Goal: Task Accomplishment & Management: Complete application form

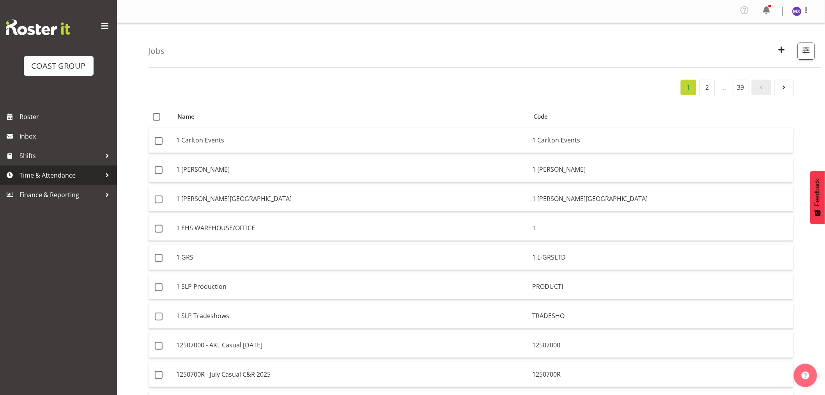
click at [53, 173] on span "Time & Attendance" at bounding box center [60, 175] width 82 height 12
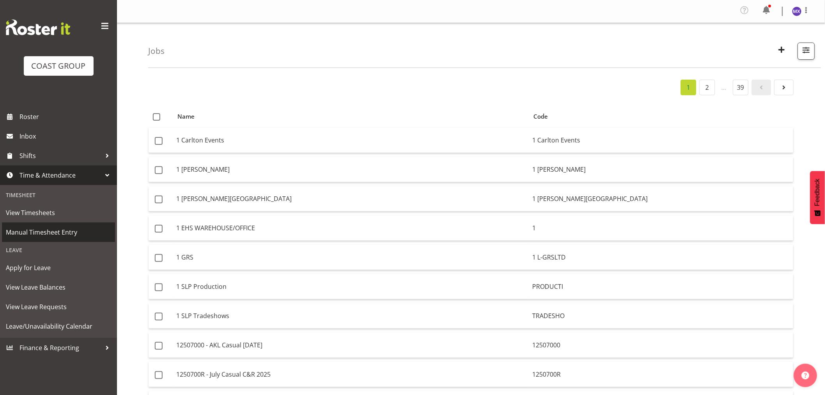
click at [53, 228] on span "Manual Timesheet Entry" at bounding box center [58, 232] width 105 height 12
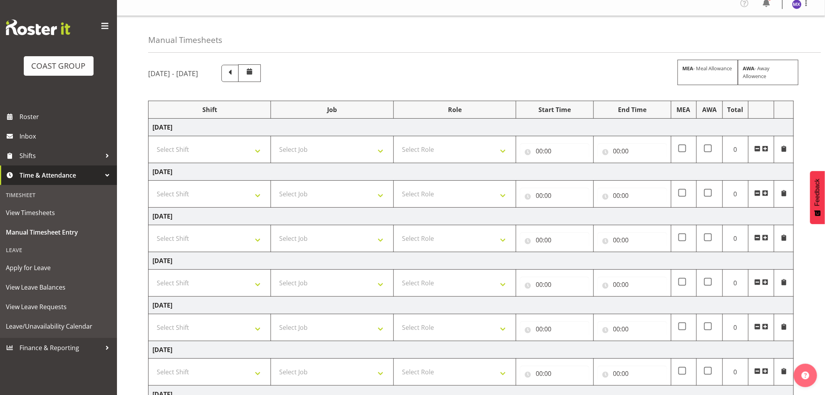
scroll to position [6, 0]
click at [235, 74] on span at bounding box center [230, 73] width 10 height 10
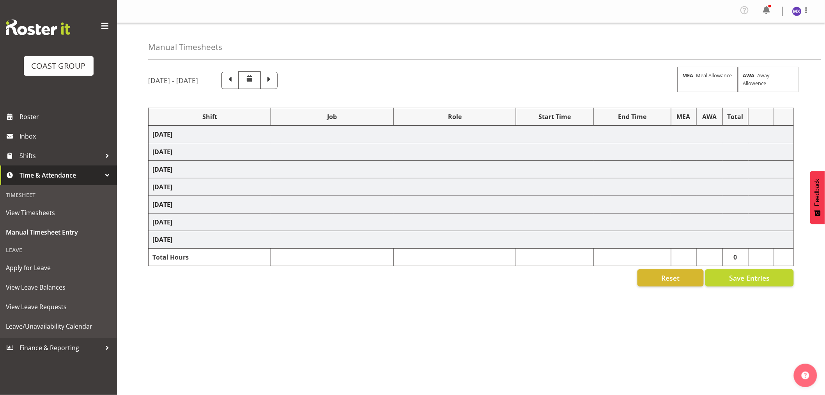
select select "69"
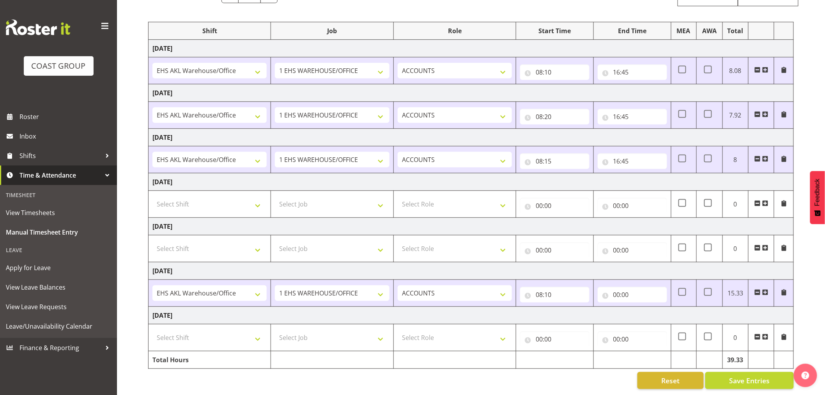
scroll to position [93, 0]
click at [257, 333] on select "Select Shift EHS AKL Warehouse/Office" at bounding box center [209, 337] width 114 height 16
select select "1083"
click at [152, 329] on select "Select Shift EHS AKL Warehouse/Office" at bounding box center [209, 337] width 114 height 16
click at [328, 331] on select "Select Job 1 Carlton Events 1 [PERSON_NAME][GEOGRAPHIC_DATA] 1 [PERSON_NAME][GE…" at bounding box center [332, 337] width 114 height 16
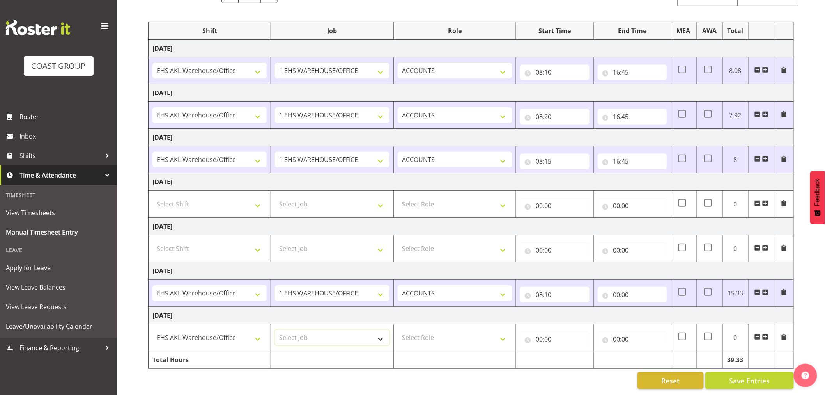
select select "69"
click at [275, 329] on select "Select Job 1 Carlton Events 1 [PERSON_NAME][GEOGRAPHIC_DATA] 1 [PERSON_NAME][GE…" at bounding box center [332, 337] width 114 height 16
click at [501, 336] on select "Select Role ACCOUNTS" at bounding box center [455, 337] width 114 height 16
select select "204"
click at [398, 329] on select "Select Role ACCOUNTS" at bounding box center [455, 337] width 114 height 16
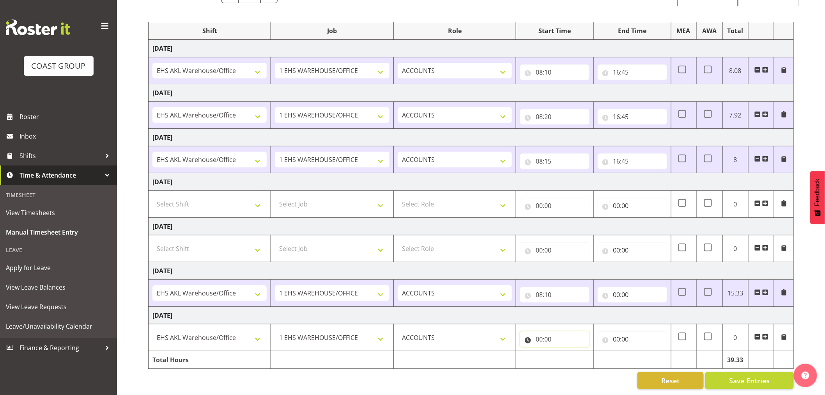
click at [538, 331] on input "00:00" at bounding box center [554, 339] width 69 height 16
click at [560, 351] on div "00 01 02 03 04 05 06 07 08 09 10 11 12 13 14 15 16 17 18 19 20 21 22 23 : 00 01…" at bounding box center [582, 360] width 125 height 19
click at [566, 351] on select "00 01 02 03 04 05 06 07 08 09 10 11 12 13 14 15 16 17 18 19 20 21 22 23" at bounding box center [574, 359] width 18 height 16
select select "8"
click at [565, 351] on select "00 01 02 03 04 05 06 07 08 09 10 11 12 13 14 15 16 17 18 19 20 21 22 23" at bounding box center [574, 359] width 18 height 16
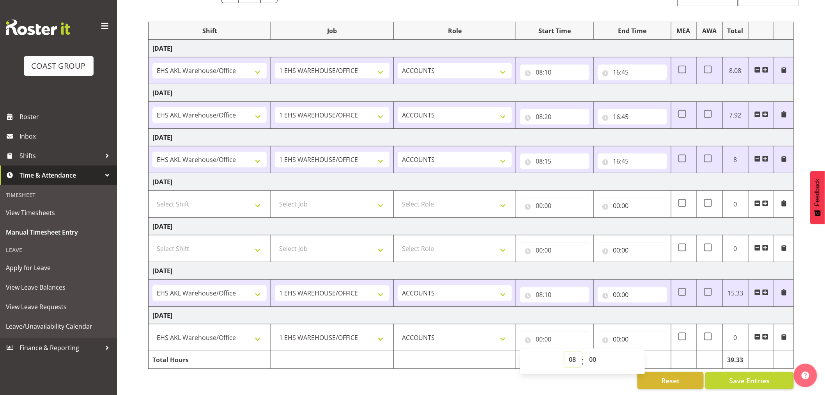
type input "08:00"
click at [598, 352] on select "00 01 02 03 04 05 06 07 08 09 10 11 12 13 14 15 16 17 18 19 20 21 22 23 24 25 2…" at bounding box center [594, 359] width 18 height 16
select select "15"
click at [585, 351] on select "00 01 02 03 04 05 06 07 08 09 10 11 12 13 14 15 16 17 18 19 20 21 22 23 24 25 2…" at bounding box center [594, 359] width 18 height 16
type input "08:15"
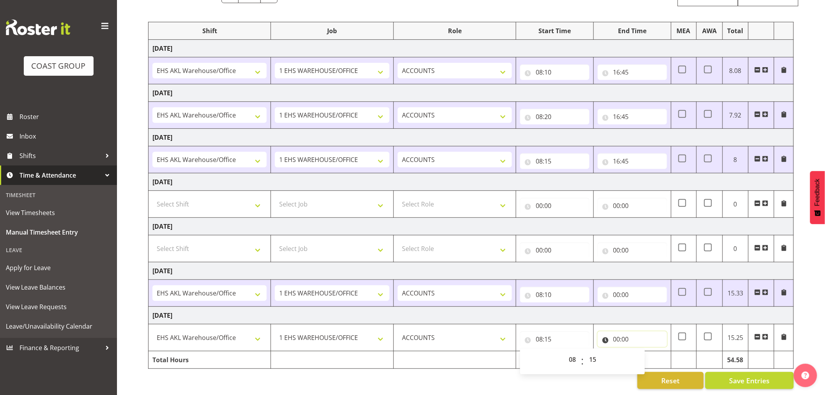
click at [629, 331] on input "00:00" at bounding box center [632, 339] width 69 height 16
click at [653, 352] on select "00 01 02 03 04 05 06 07 08 09 10 11 12 13 14 15 16 17 18 19 20 21 22 23" at bounding box center [651, 359] width 18 height 16
select select "16"
click at [642, 351] on select "00 01 02 03 04 05 06 07 08 09 10 11 12 13 14 15 16 17 18 19 20 21 22 23" at bounding box center [651, 359] width 18 height 16
type input "16:00"
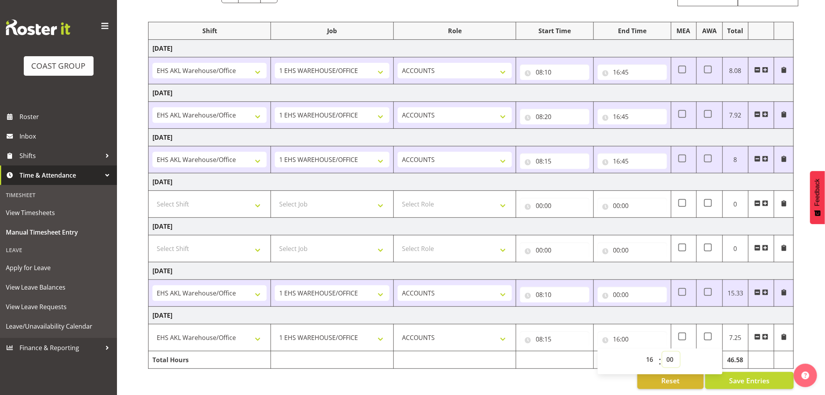
click at [671, 351] on select "00 01 02 03 04 05 06 07 08 09 10 11 12 13 14 15 16 17 18 19 20 21 22 23 24 25 2…" at bounding box center [671, 359] width 18 height 16
select select "45"
click at [662, 351] on select "00 01 02 03 04 05 06 07 08 09 10 11 12 13 14 15 16 17 18 19 20 21 22 23 24 25 2…" at bounding box center [671, 359] width 18 height 16
type input "16:45"
click at [747, 378] on span "Save Entries" at bounding box center [749, 380] width 41 height 10
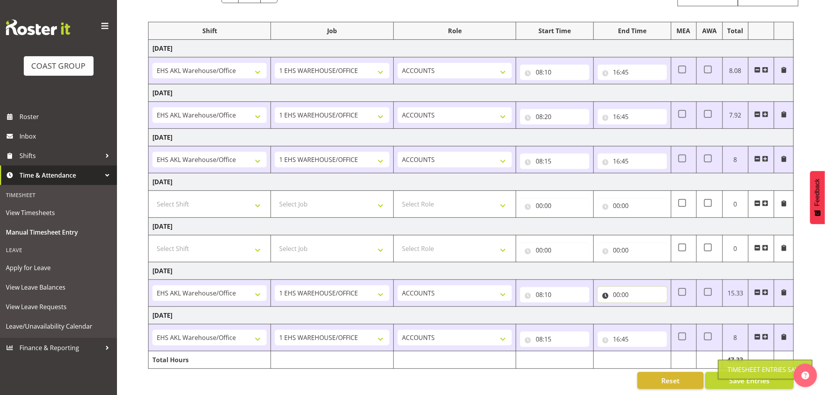
click at [646, 287] on input "00:00" at bounding box center [632, 295] width 69 height 16
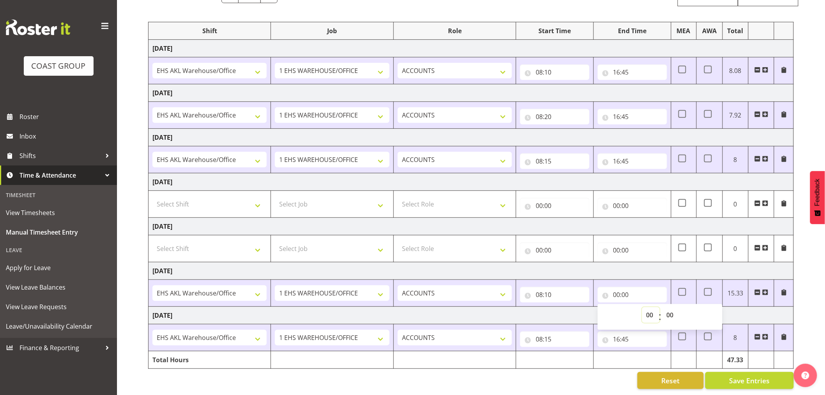
click at [646, 307] on select "00 01 02 03 04 05 06 07 08 09 10 11 12 13 14 15 16 17 18 19 20 21 22 23" at bounding box center [651, 315] width 18 height 16
select select "16"
type input "16:00"
click at [676, 310] on select "00 01 02 03 04 05 06 07 08 09 10 11 12 13 14 15 16 17 18 19 20 21 22 23 24 25 2…" at bounding box center [671, 315] width 18 height 16
select select "45"
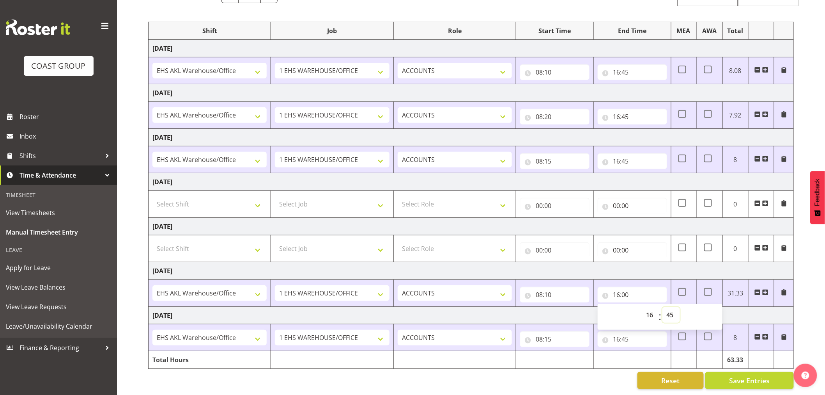
click at [662, 307] on select "00 01 02 03 04 05 06 07 08 09 10 11 12 13 14 15 16 17 18 19 20 21 22 23 24 25 2…" at bounding box center [671, 315] width 18 height 16
type input "16:45"
click at [754, 375] on span "Save Entries" at bounding box center [749, 380] width 41 height 10
click at [650, 290] on input "16:45" at bounding box center [632, 295] width 69 height 16
click at [656, 310] on select "00 01 02 03 04 05 06 07 08 09 10 11 12 13 14 15 16 17 18 19 20 21 22 23" at bounding box center [651, 315] width 18 height 16
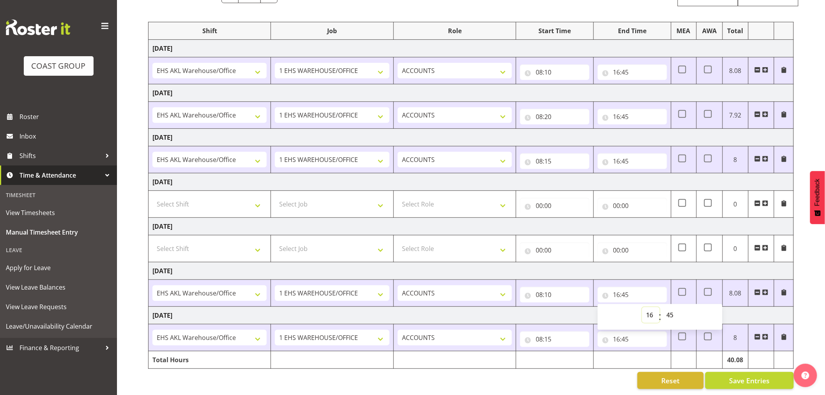
select select "17"
click at [642, 307] on select "00 01 02 03 04 05 06 07 08 09 10 11 12 13 14 15 16 17 18 19 20 21 22 23" at bounding box center [651, 315] width 18 height 16
type input "17:45"
click at [647, 287] on input "17:45" at bounding box center [632, 295] width 69 height 16
click at [628, 291] on input "17:45" at bounding box center [632, 295] width 69 height 16
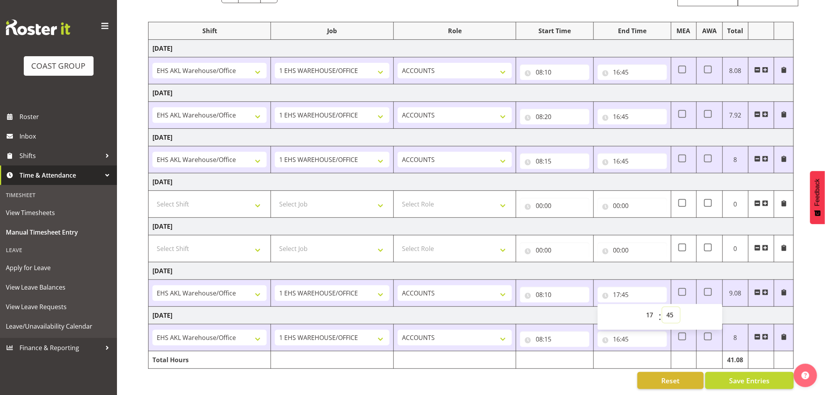
click at [668, 308] on select "00 01 02 03 04 05 06 07 08 09 10 11 12 13 14 15 16 17 18 19 20 21 22 23 24 25 2…" at bounding box center [671, 315] width 18 height 16
select select "1"
type input "17:01"
click at [623, 372] on div "Reset Save Entries" at bounding box center [471, 380] width 646 height 17
click at [625, 288] on input "17:01" at bounding box center [632, 295] width 69 height 16
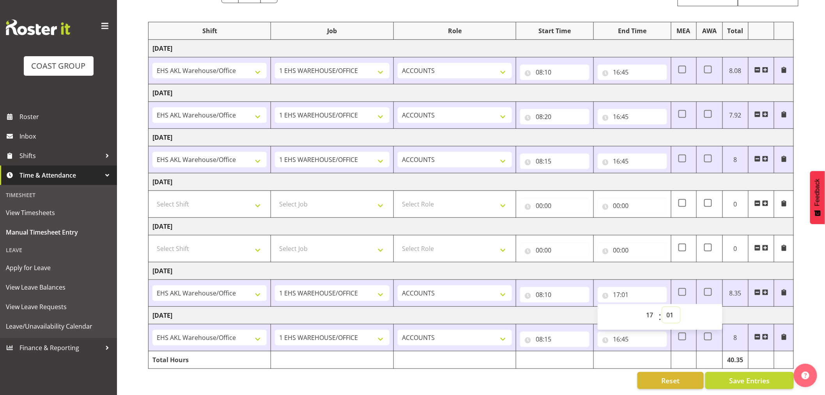
click at [671, 313] on select "00 01 02 03 04 05 06 07 08 09 10 11 12 13 14 15 16 17 18 19 20 21 22 23 24 25 2…" at bounding box center [671, 315] width 18 height 16
select select "0"
click at [662, 307] on select "00 01 02 03 04 05 06 07 08 09 10 11 12 13 14 15 16 17 18 19 20 21 22 23 24 25 2…" at bounding box center [671, 315] width 18 height 16
type input "17:00"
click at [802, 285] on div "[DATE] - [DATE] MEA - Meal Allowance AWA - Away Allowence Shift Job Role Start …" at bounding box center [486, 187] width 677 height 415
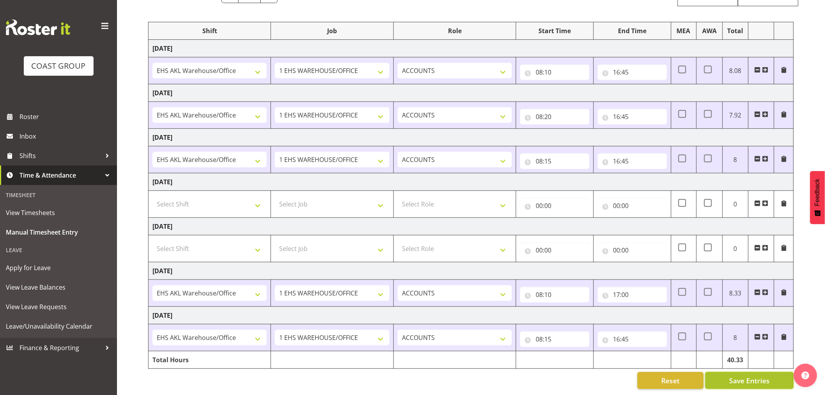
click at [751, 375] on span "Save Entries" at bounding box center [749, 380] width 41 height 10
click at [545, 289] on input "08:10" at bounding box center [554, 295] width 69 height 16
click at [595, 310] on select "00 01 02 03 04 05 06 07 08 09 10 11 12 13 14 15 16 17 18 19 20 21 22 23 24 25 2…" at bounding box center [594, 315] width 18 height 16
select select "15"
click at [585, 307] on select "00 01 02 03 04 05 06 07 08 09 10 11 12 13 14 15 16 17 18 19 20 21 22 23 24 25 2…" at bounding box center [594, 315] width 18 height 16
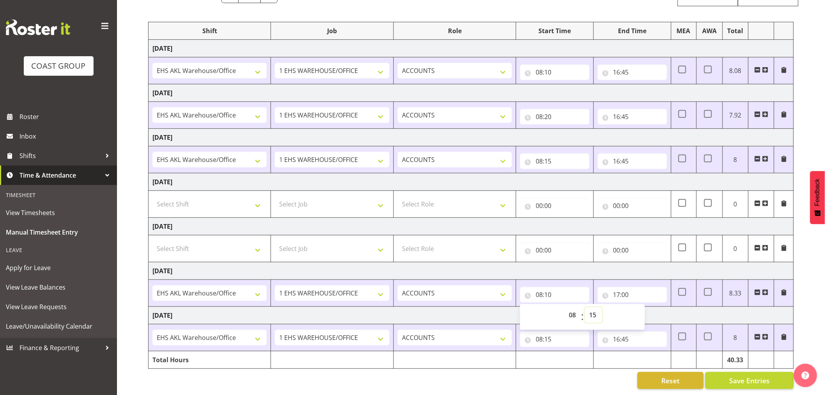
type input "08:15"
click at [746, 375] on span "Save Entries" at bounding box center [749, 380] width 41 height 10
click at [744, 377] on span "Save Entries" at bounding box center [749, 380] width 41 height 10
click at [729, 372] on button "Save Entries" at bounding box center [749, 380] width 89 height 17
